Goal: Information Seeking & Learning: Check status

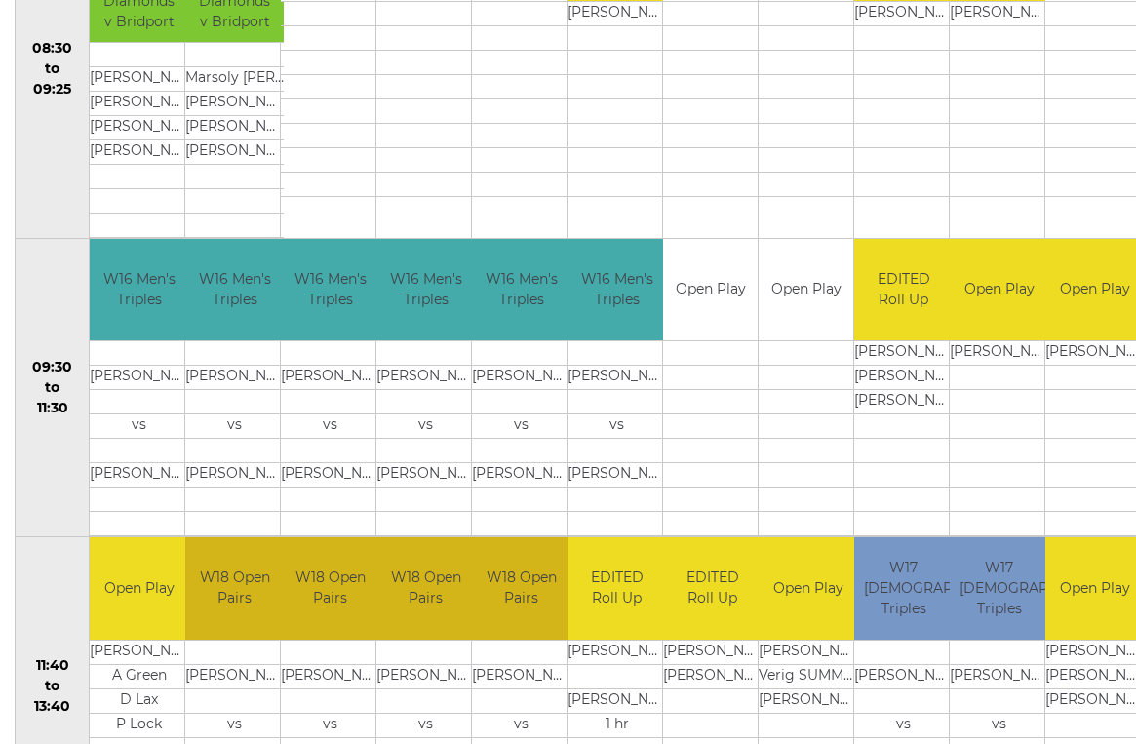
scroll to position [497, 0]
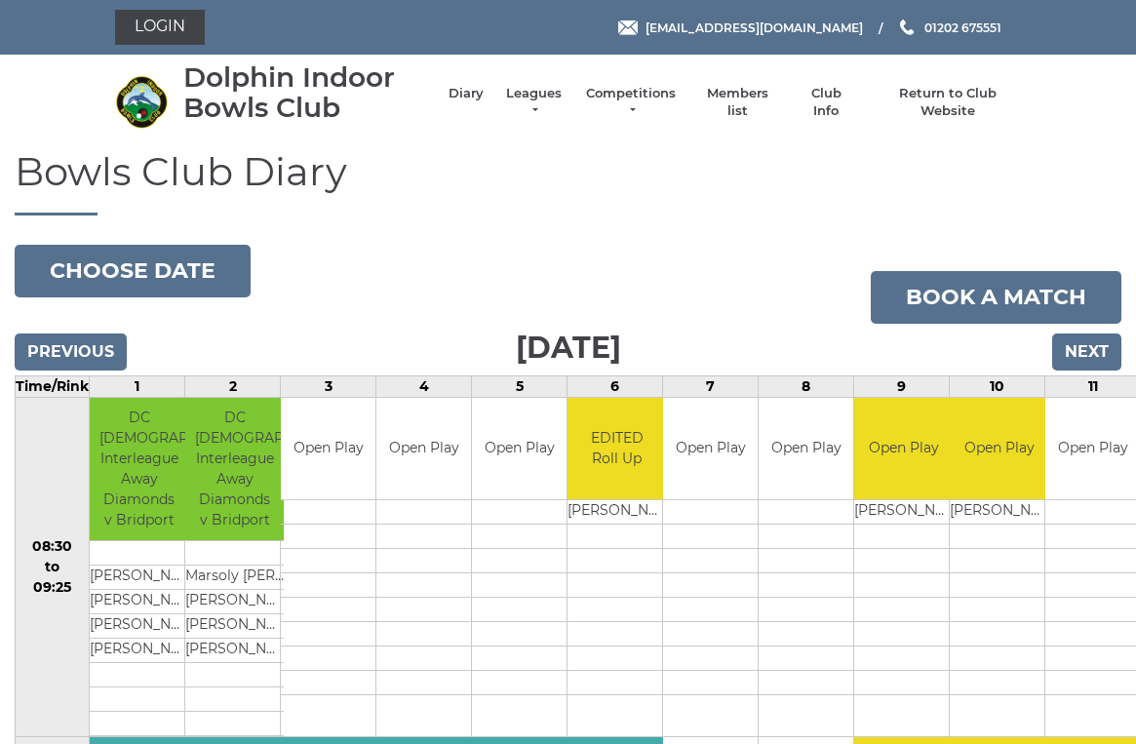
click at [546, 106] on link "Leagues" at bounding box center [533, 102] width 61 height 35
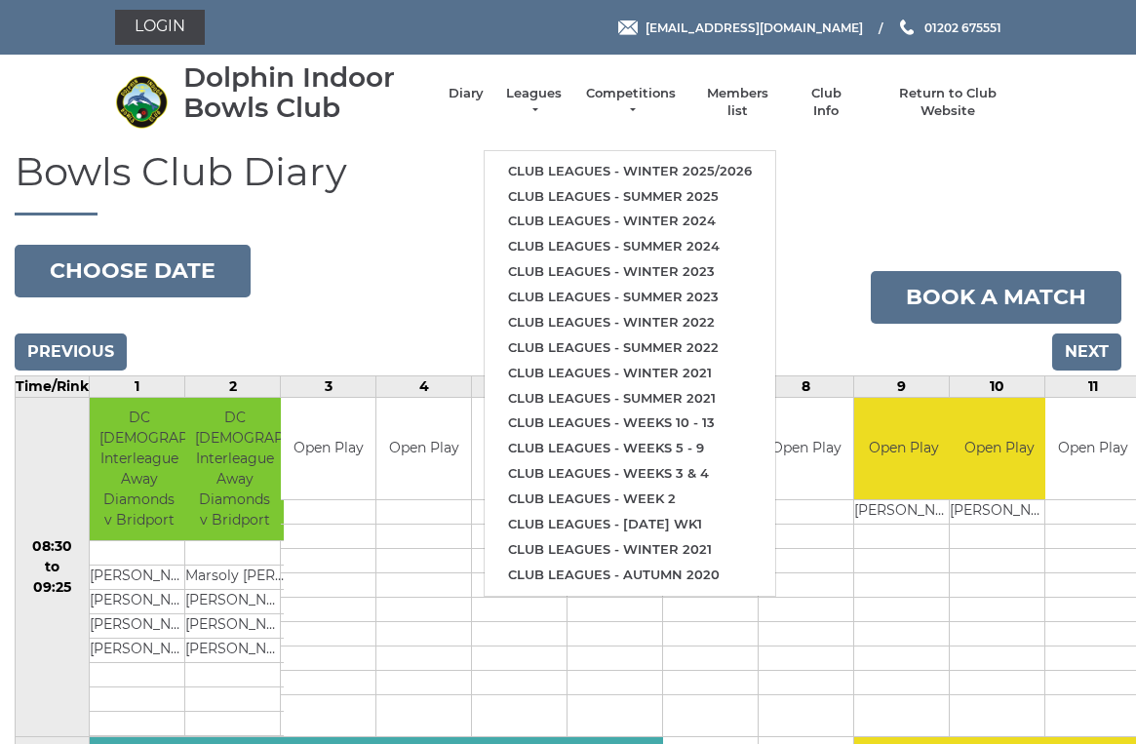
click at [519, 162] on link "Club leagues - Winter 2025/2026" at bounding box center [630, 171] width 291 height 25
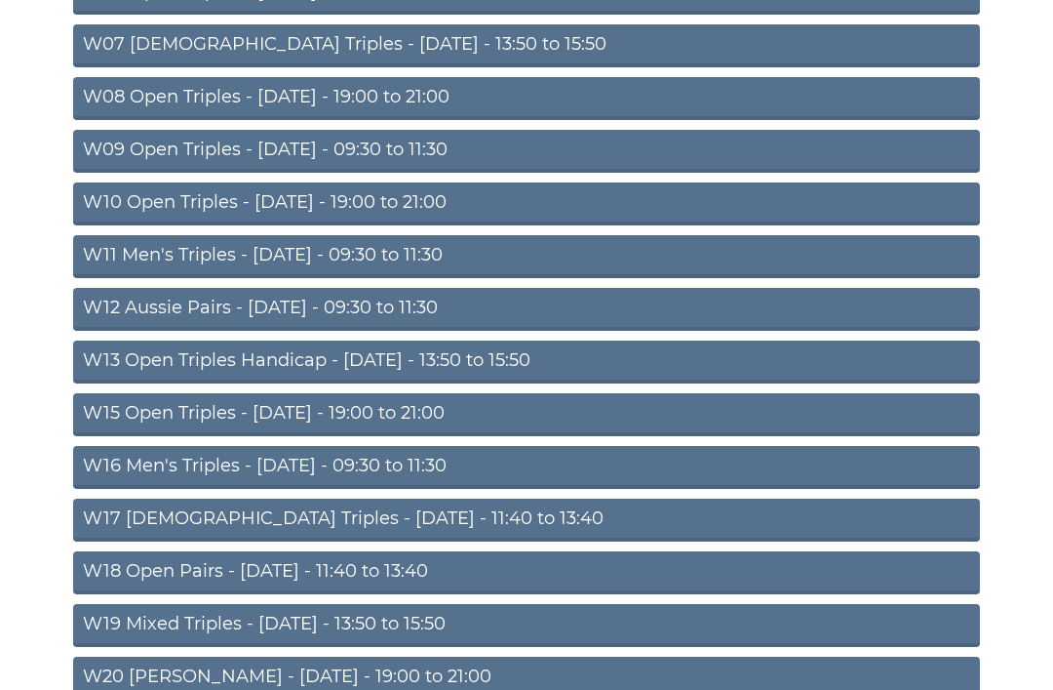
scroll to position [540, 0]
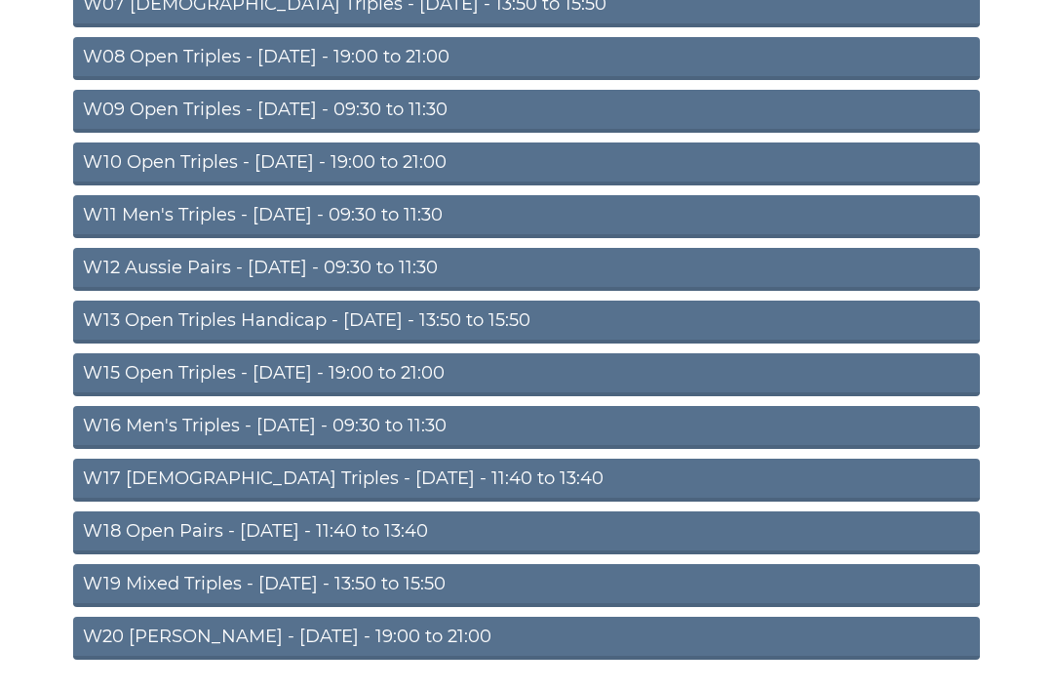
click at [98, 371] on link "W15 Open Triples - Thursday - 19:00 to 21:00" at bounding box center [526, 374] width 907 height 43
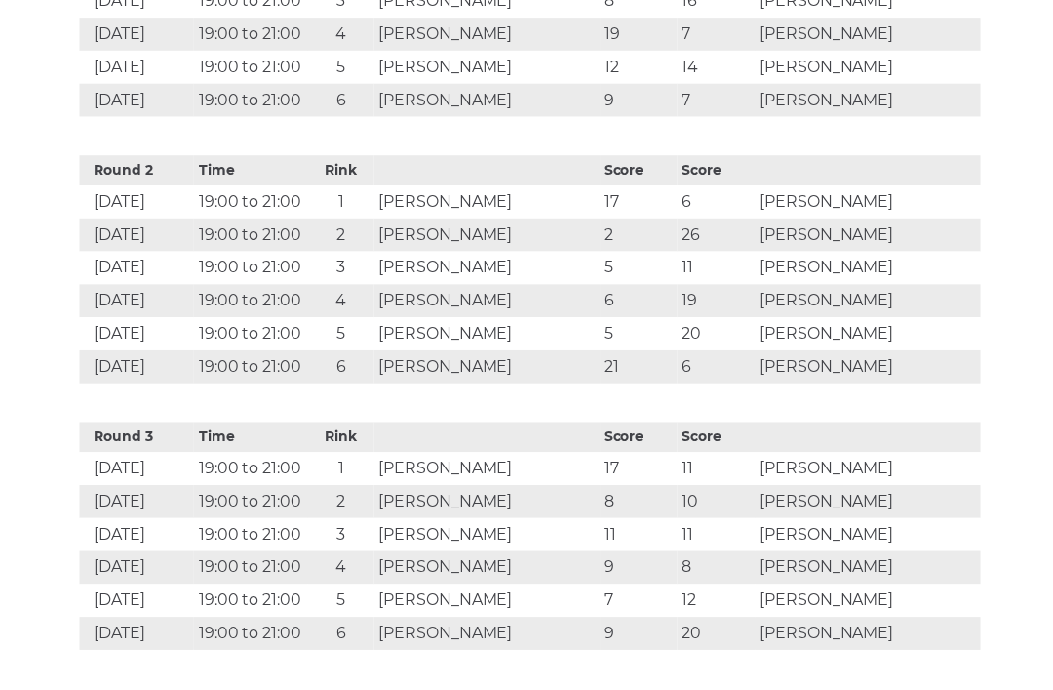
scroll to position [1158, 0]
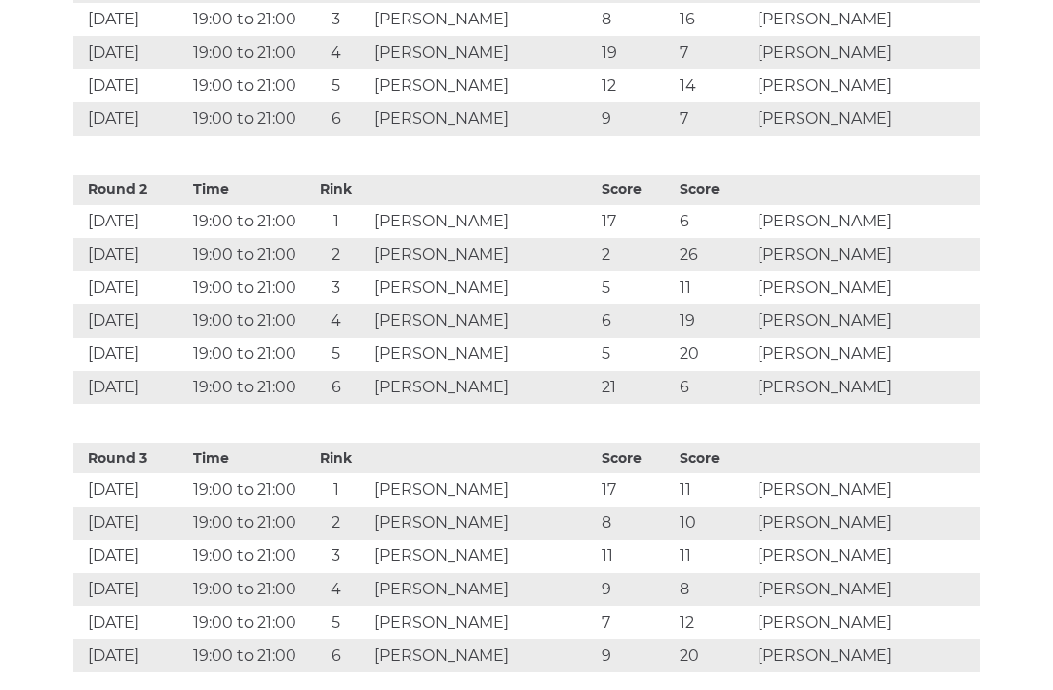
click at [921, 606] on td "Martin BREWER" at bounding box center [866, 622] width 227 height 33
